Goal: Task Accomplishment & Management: Manage account settings

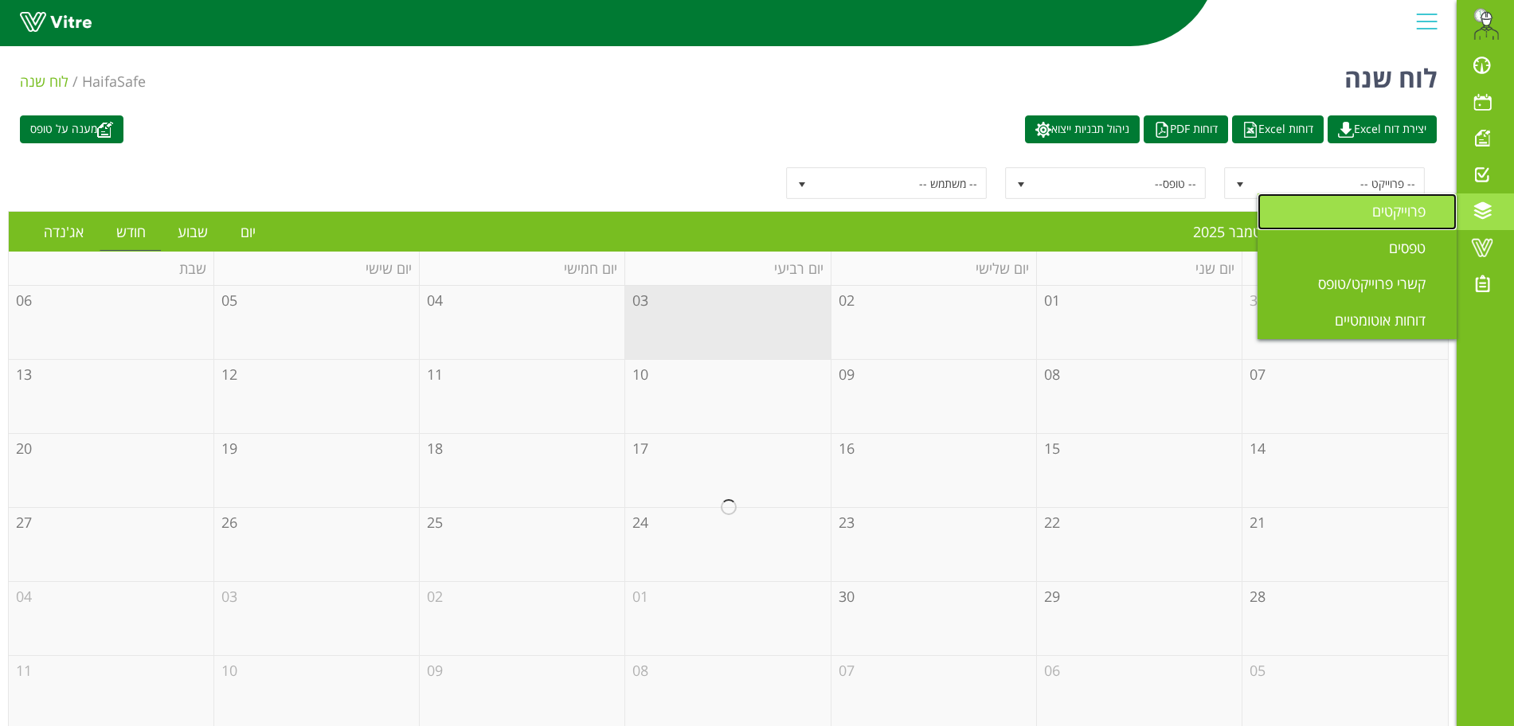
drag, startPoint x: 0, startPoint y: 0, endPoint x: 1389, endPoint y: 211, distance: 1404.9
click at [1389, 211] on span "פרוייקטים" at bounding box center [1408, 210] width 72 height 19
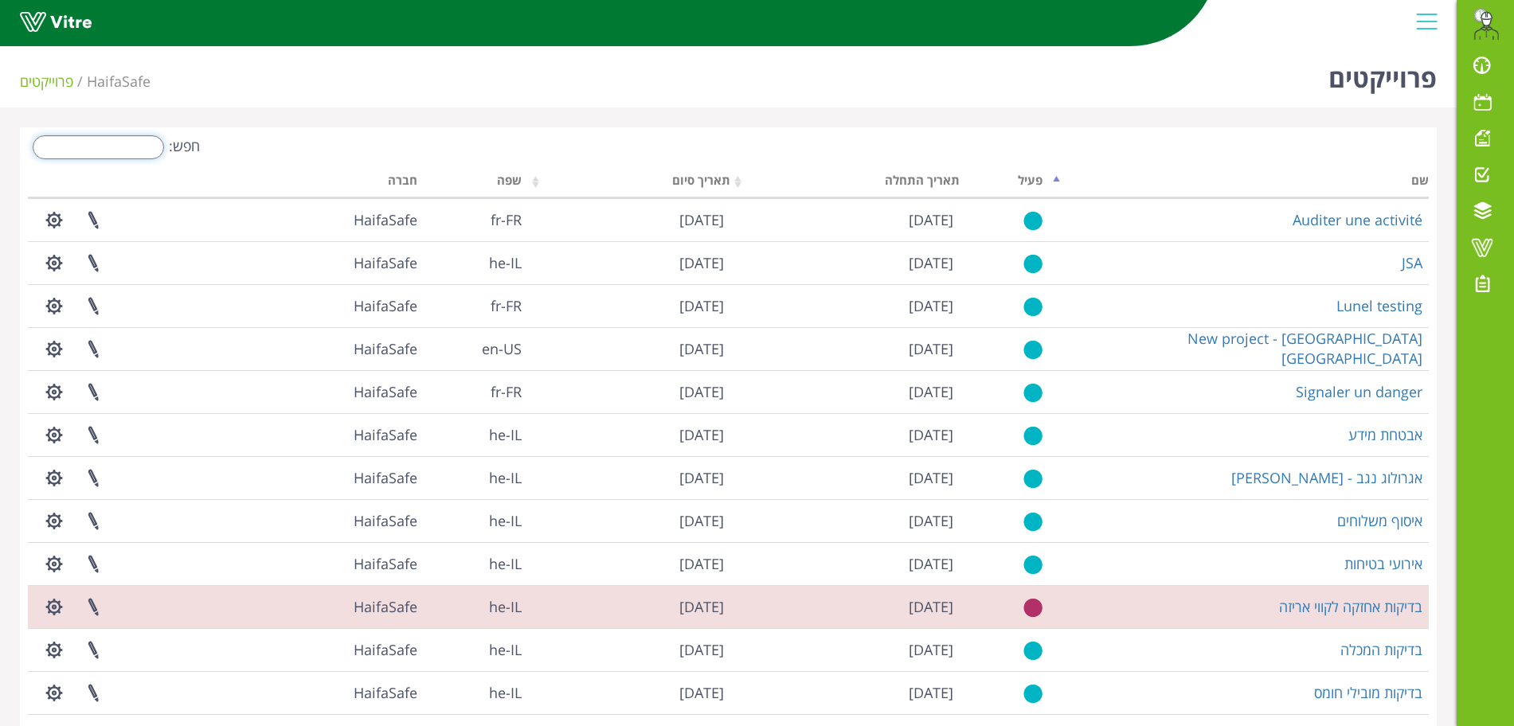
click at [121, 153] on input "חפש:" at bounding box center [98, 147] width 131 height 24
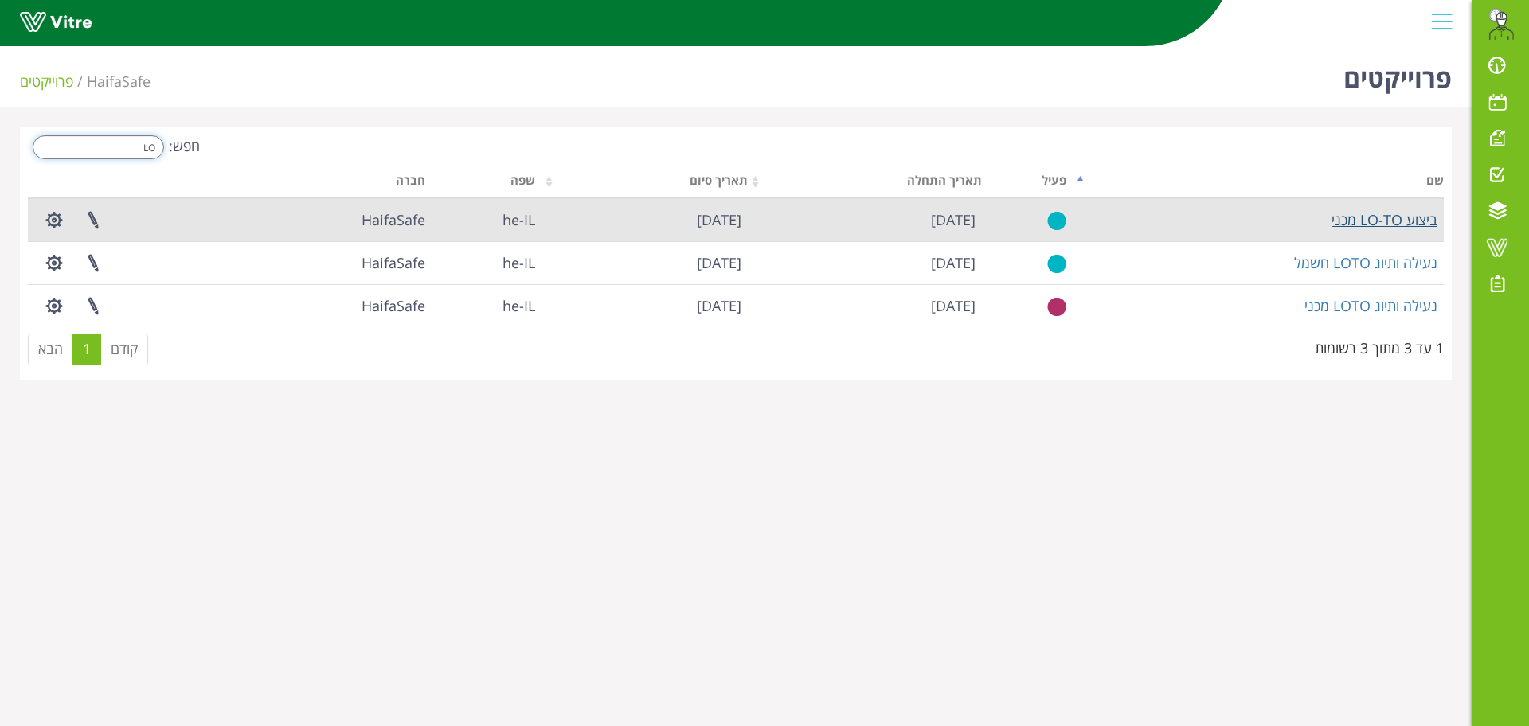
type input "LO"
click at [1355, 221] on link "ביצוע LO-TO מכני" at bounding box center [1385, 219] width 106 height 19
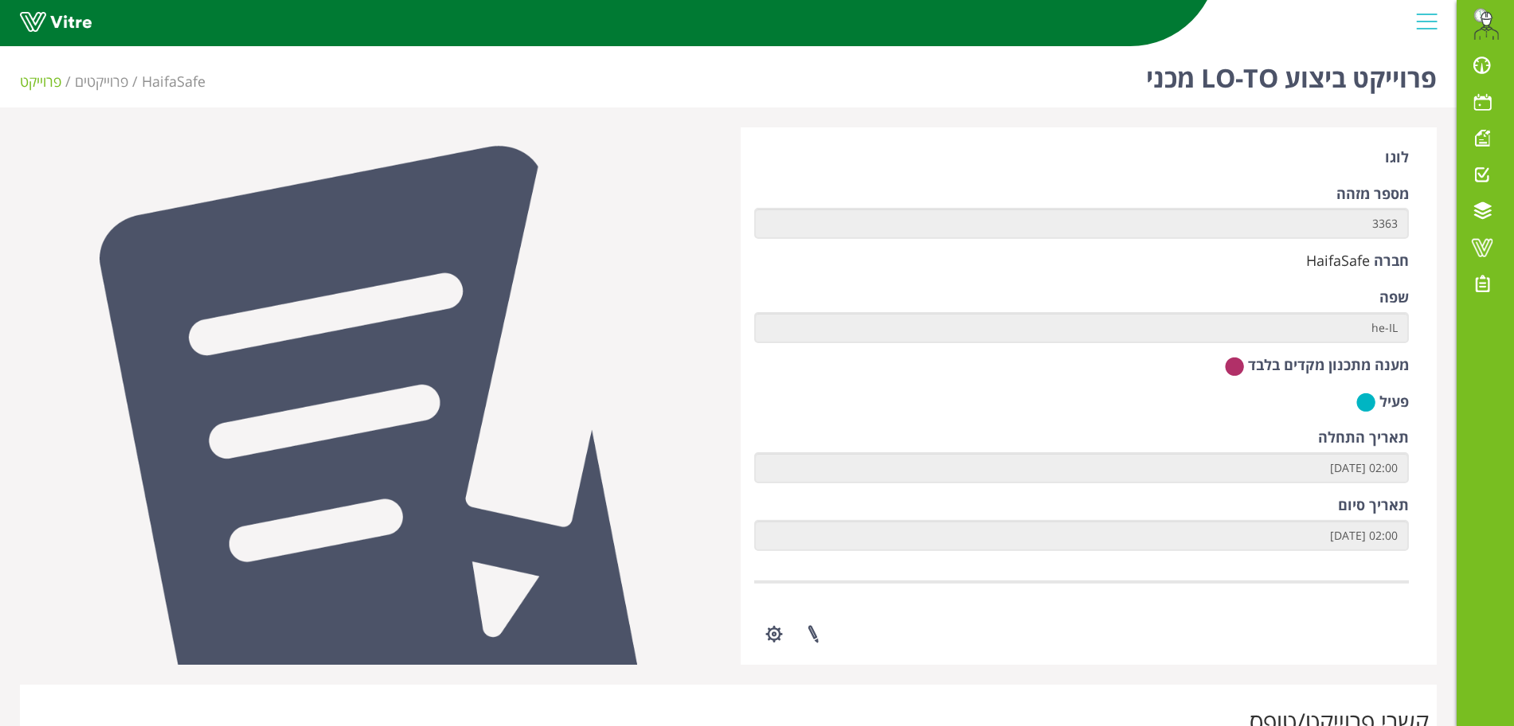
scroll to position [545, 0]
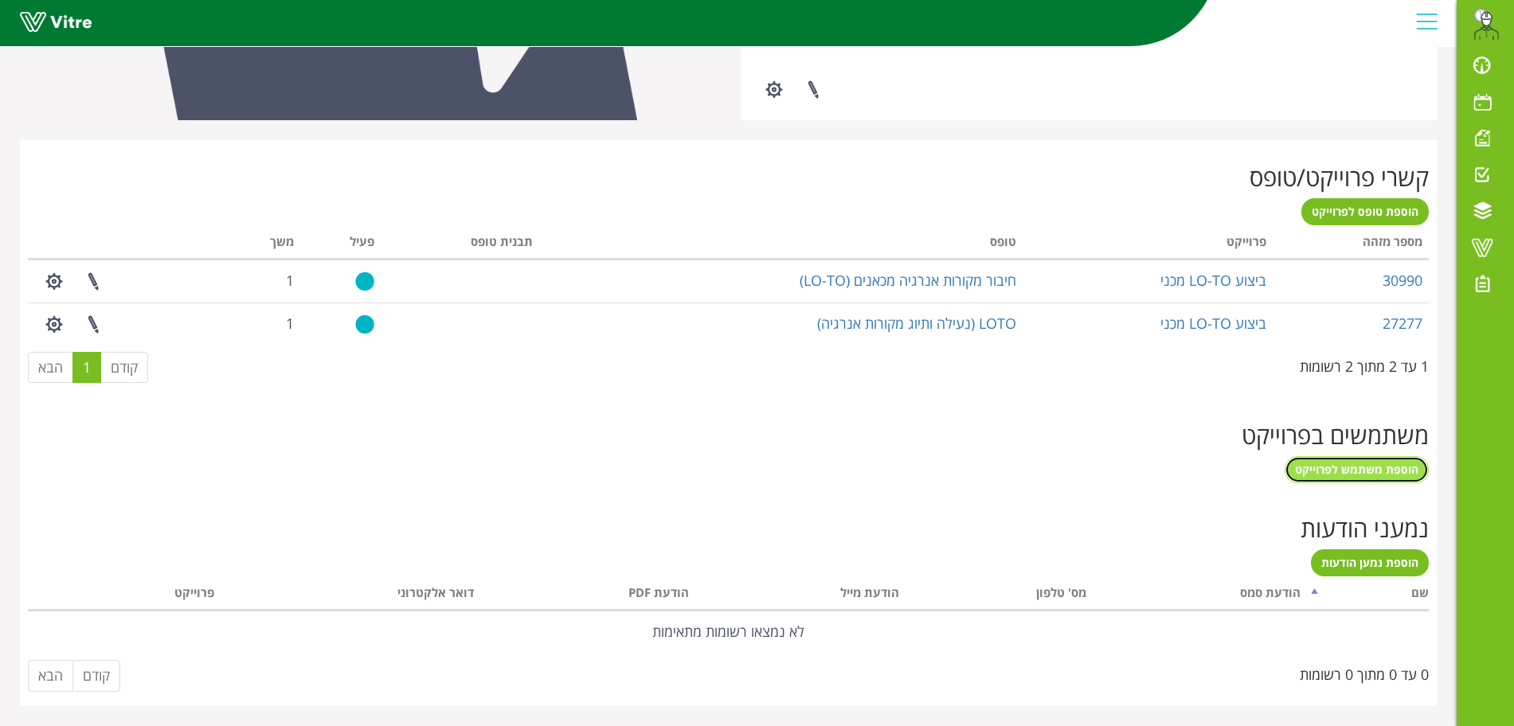
click at [1368, 470] on span "הוספת משתמש לפרוייקט" at bounding box center [1356, 469] width 123 height 15
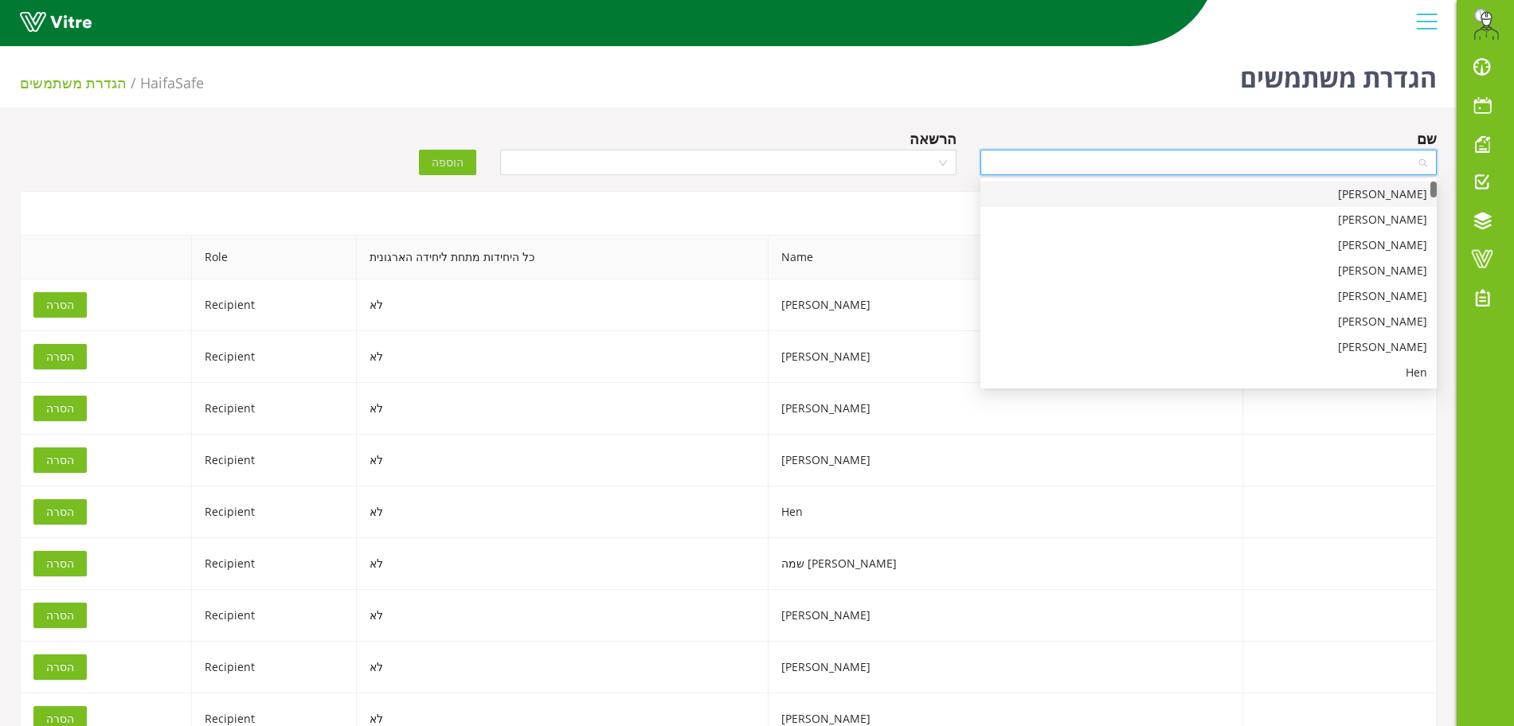
click at [1039, 164] on input "search" at bounding box center [1203, 163] width 426 height 24
type input "KIR"
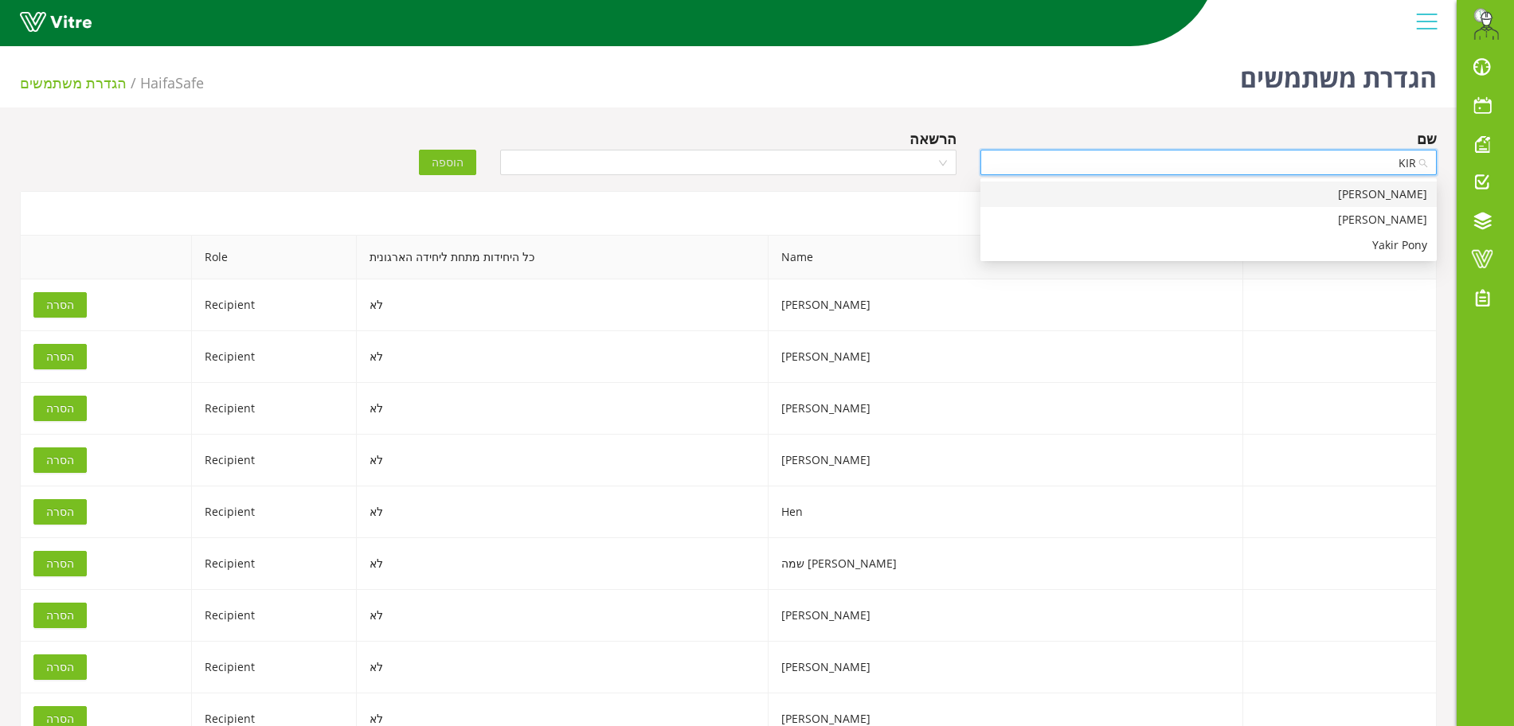
click at [1342, 196] on div "Kiril" at bounding box center [1208, 195] width 437 height 18
click at [873, 174] on input "search" at bounding box center [723, 163] width 426 height 24
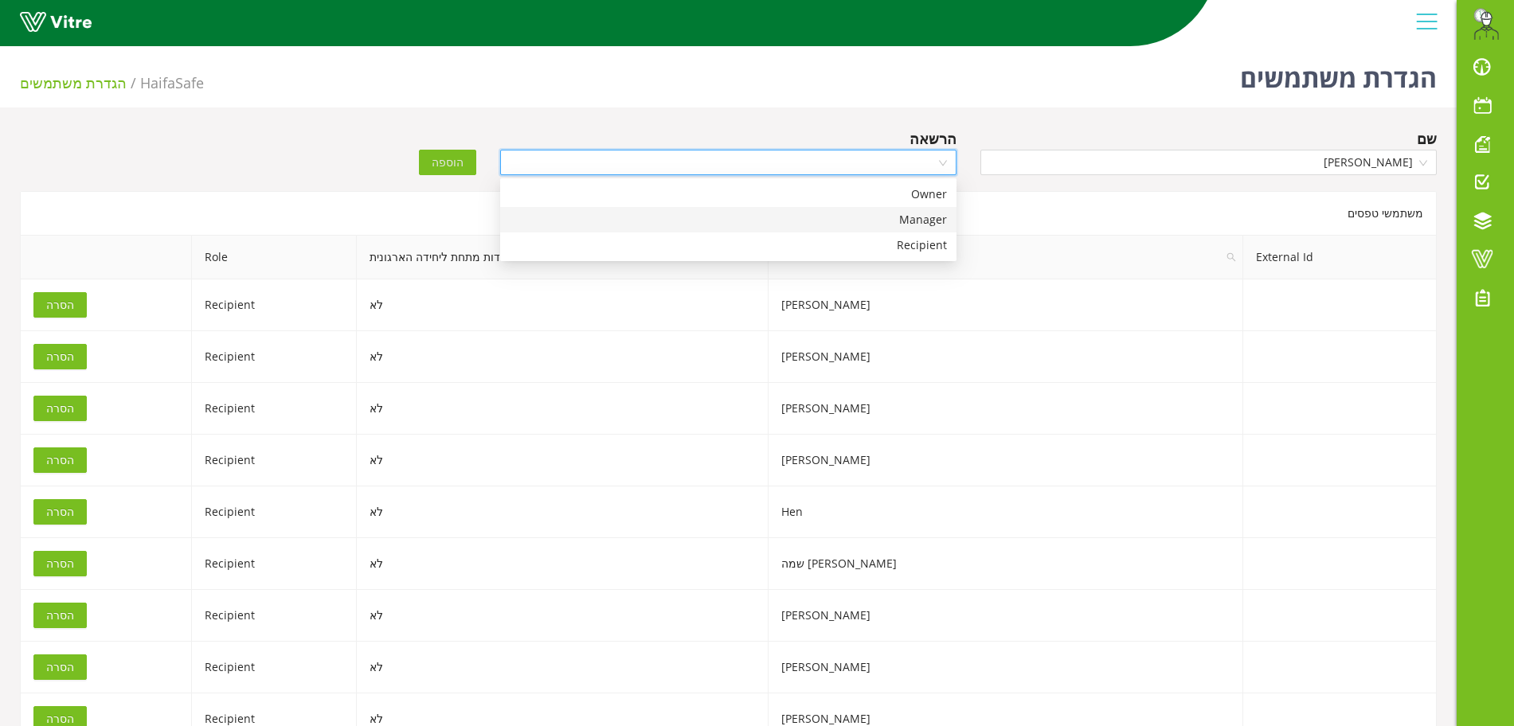
click at [918, 227] on div "Manager" at bounding box center [728, 220] width 437 height 18
click at [658, 158] on span "Manager" at bounding box center [728, 163] width 437 height 24
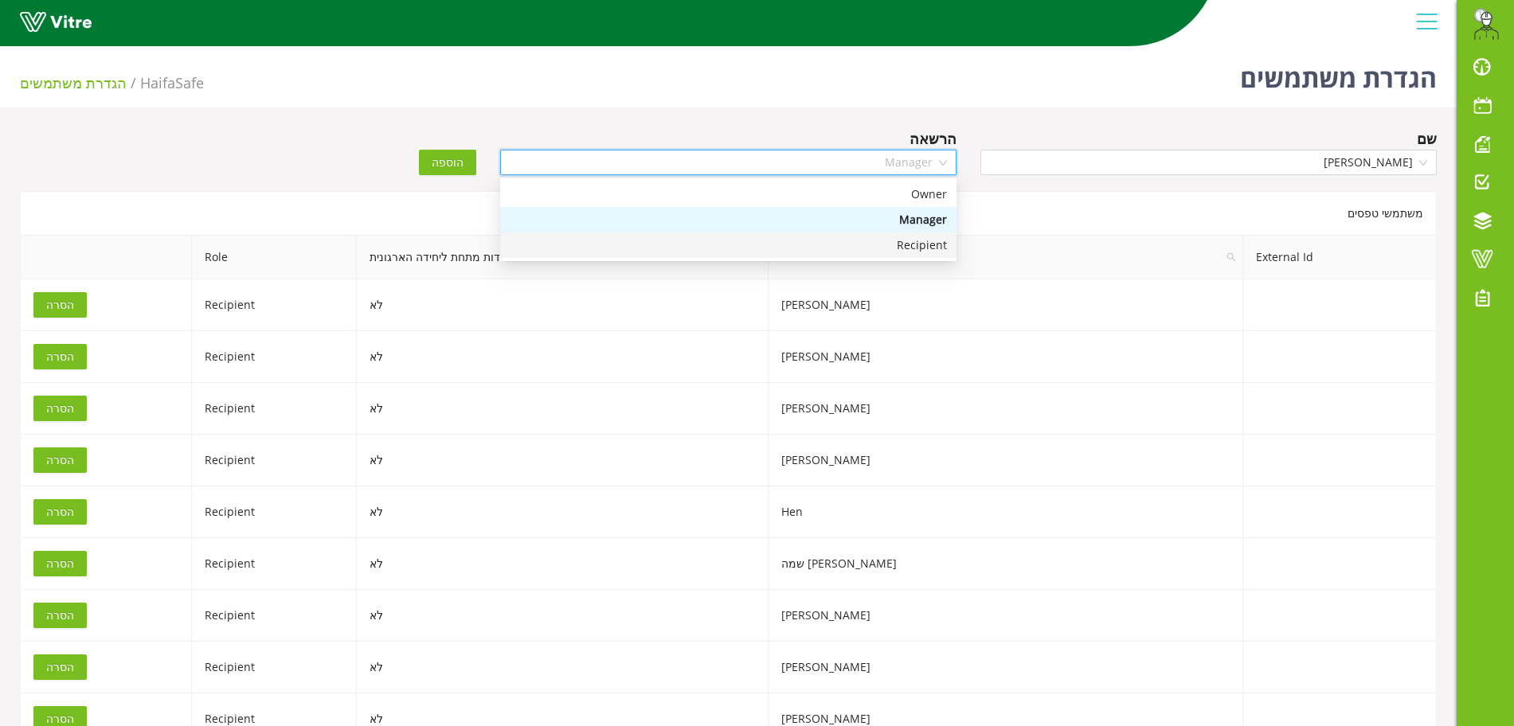
click at [851, 255] on div "Recipient" at bounding box center [728, 245] width 456 height 25
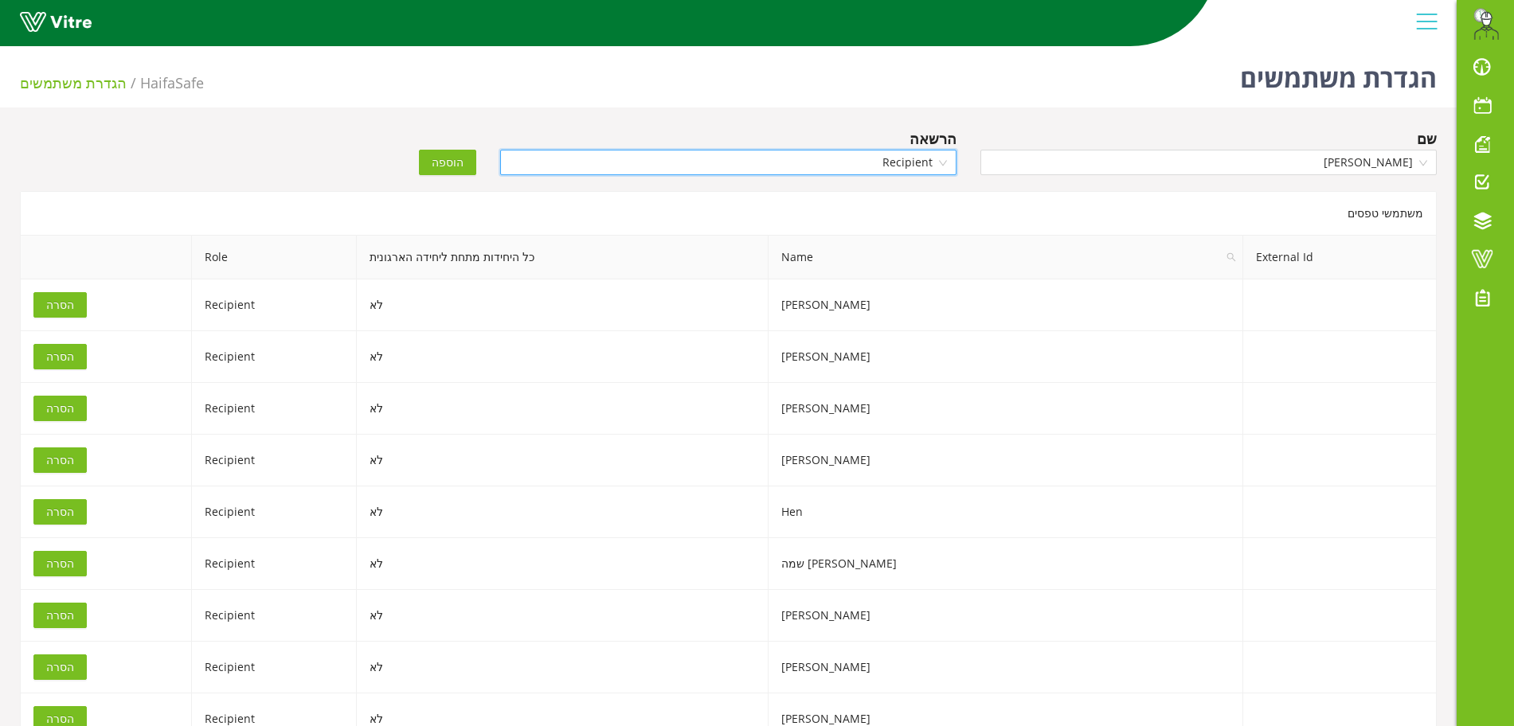
click at [448, 162] on span "הוספה" at bounding box center [448, 163] width 32 height 18
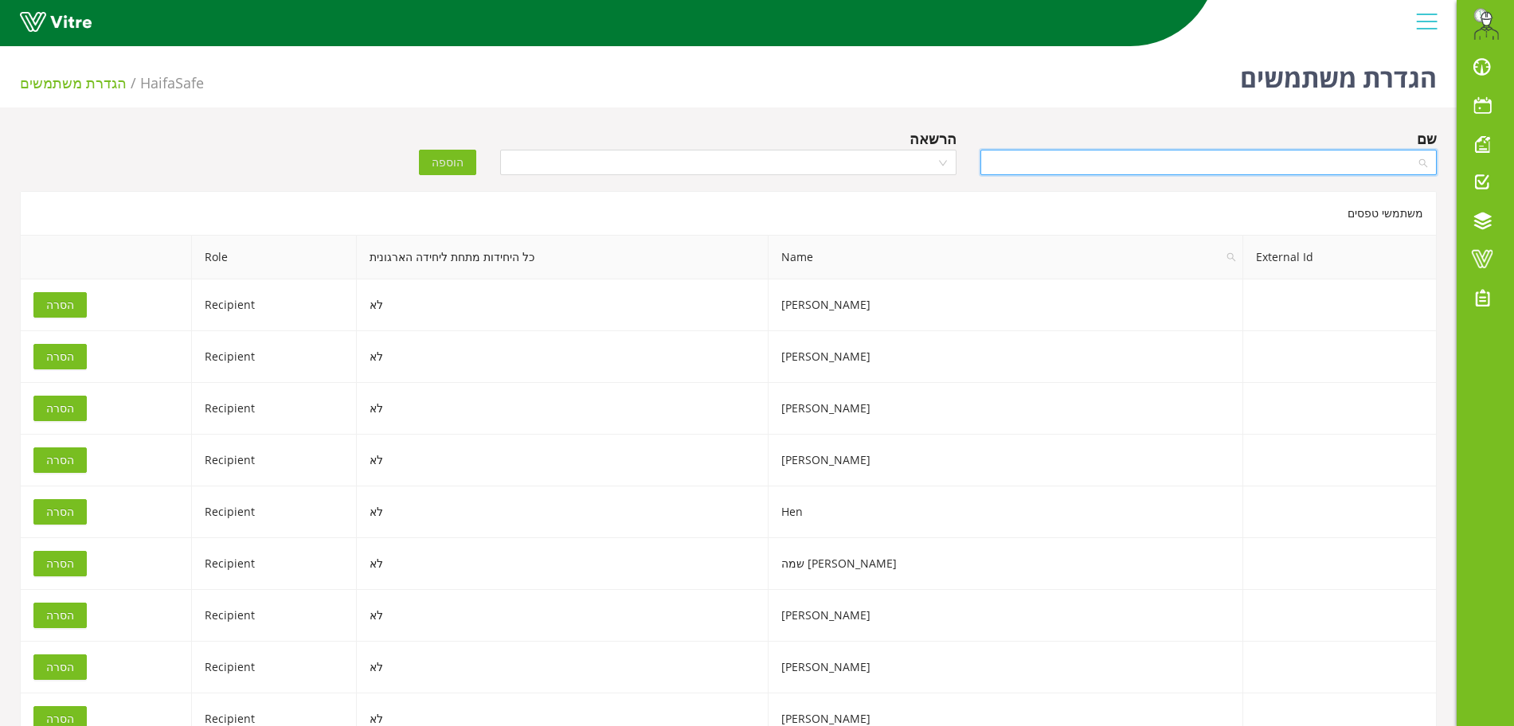
click at [1202, 172] on input "search" at bounding box center [1203, 163] width 426 height 24
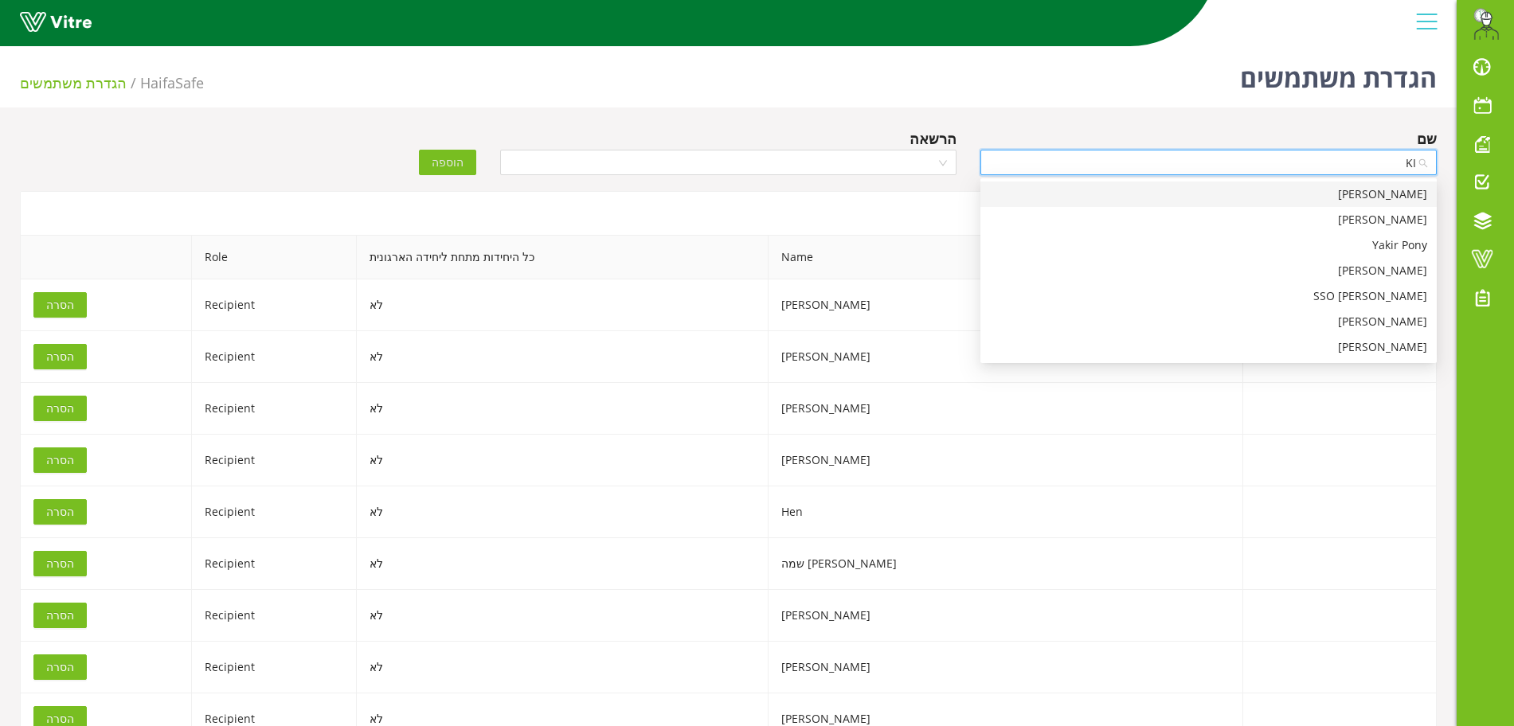
type input "KIR"
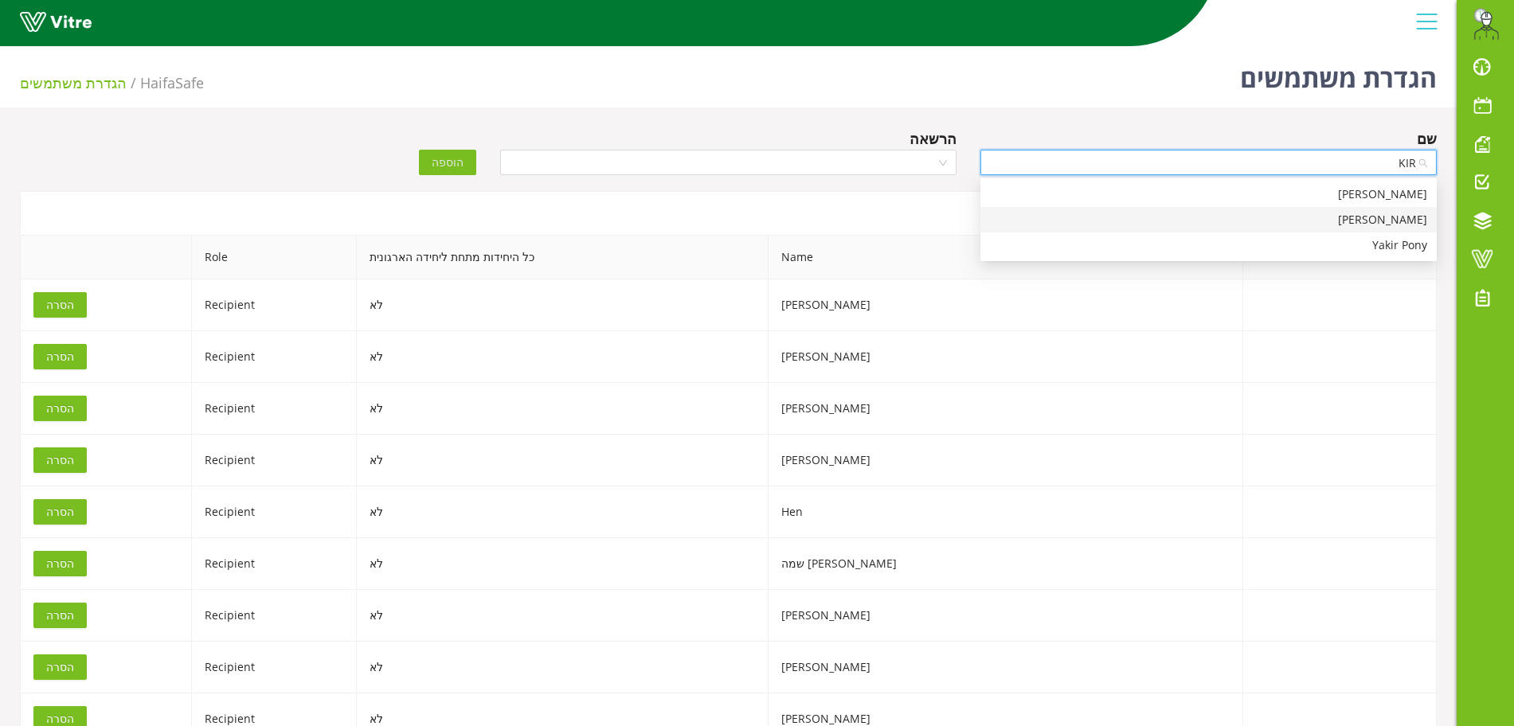
click at [1341, 231] on div "Kiril" at bounding box center [1208, 219] width 456 height 25
click at [899, 164] on input "search" at bounding box center [723, 163] width 426 height 24
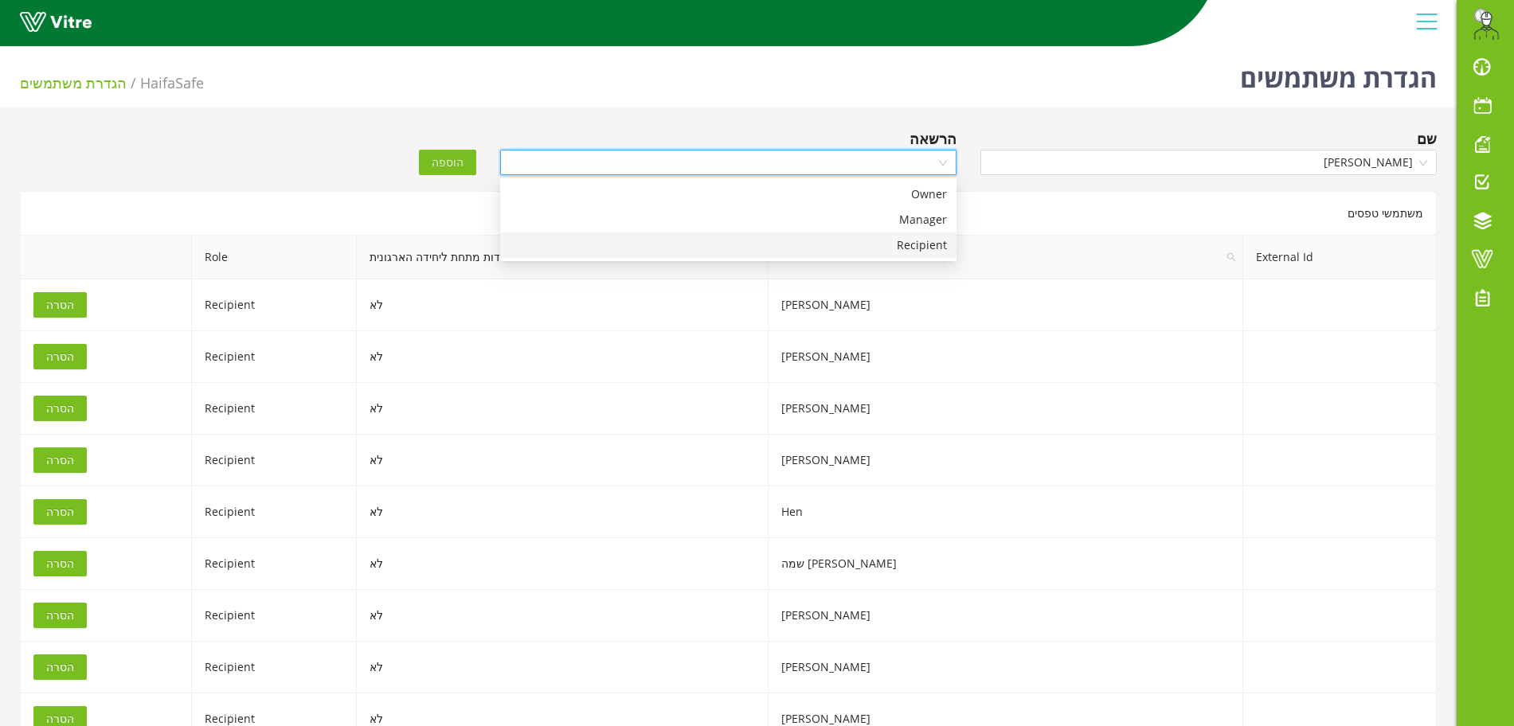
click at [927, 238] on div "Recipient" at bounding box center [728, 246] width 437 height 18
click at [467, 169] on button "הוספה" at bounding box center [447, 162] width 57 height 25
